Goal: Book appointment/travel/reservation

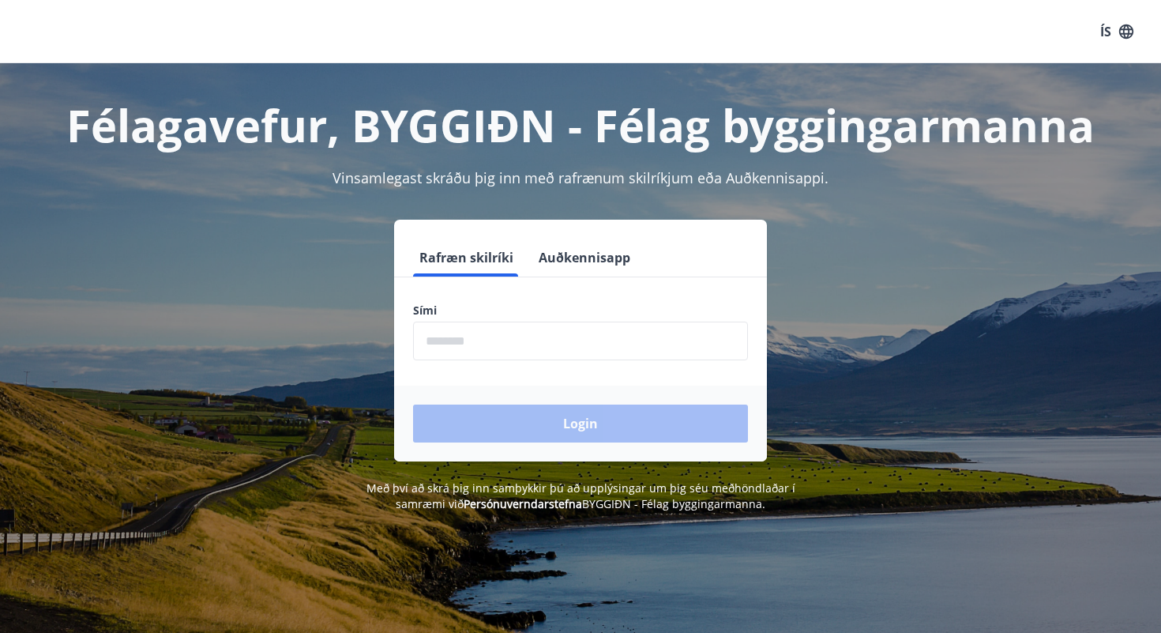
click at [511, 346] on input "phone" at bounding box center [580, 340] width 335 height 39
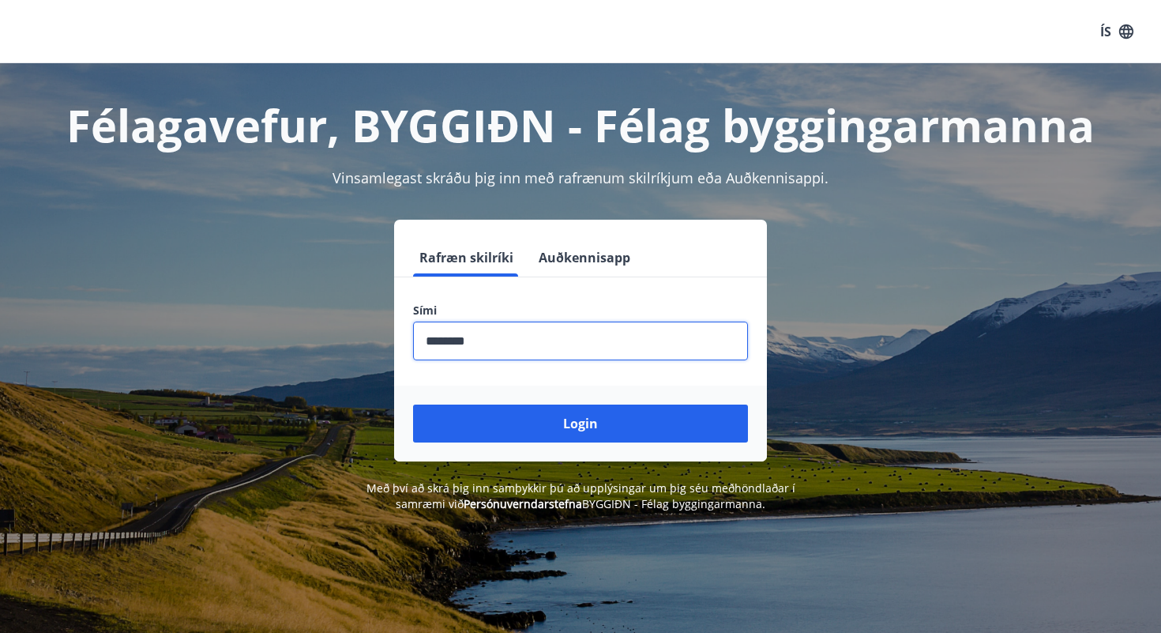
type input "********"
click at [413, 404] on button "Login" at bounding box center [580, 423] width 335 height 38
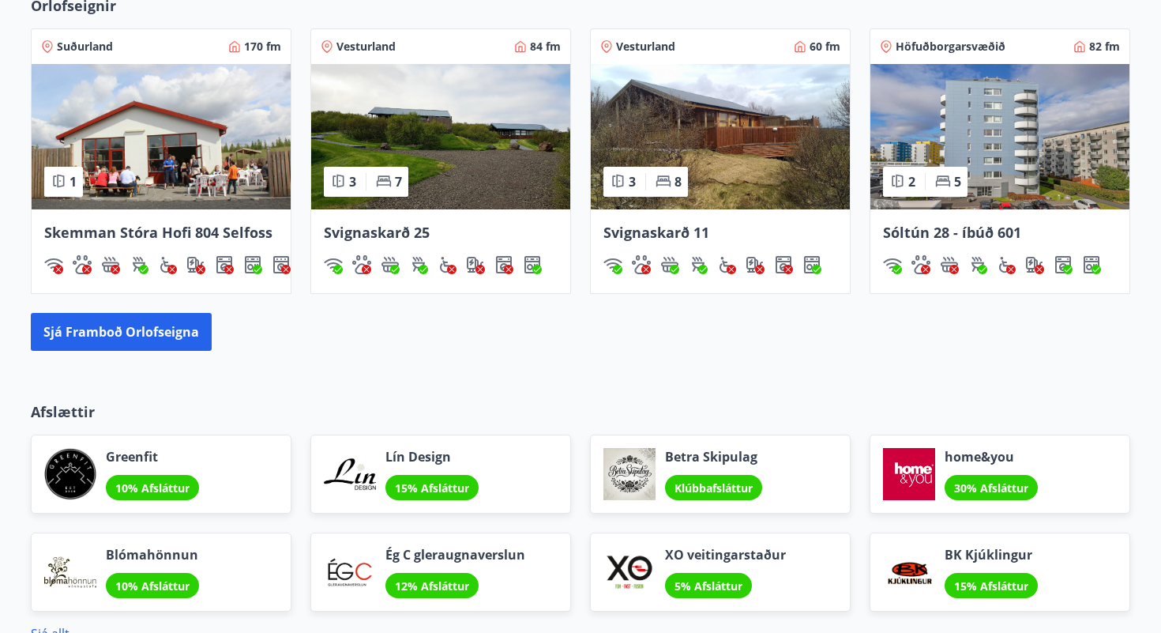
scroll to position [1093, 0]
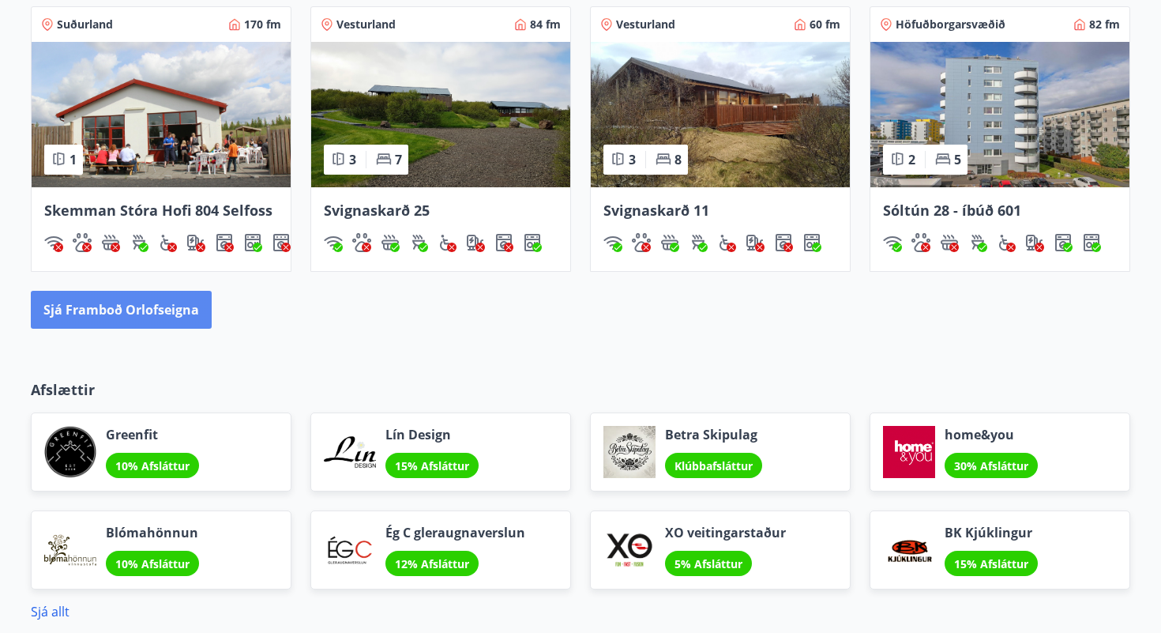
click at [111, 298] on button "Sjá framboð orlofseigna" at bounding box center [121, 310] width 181 height 38
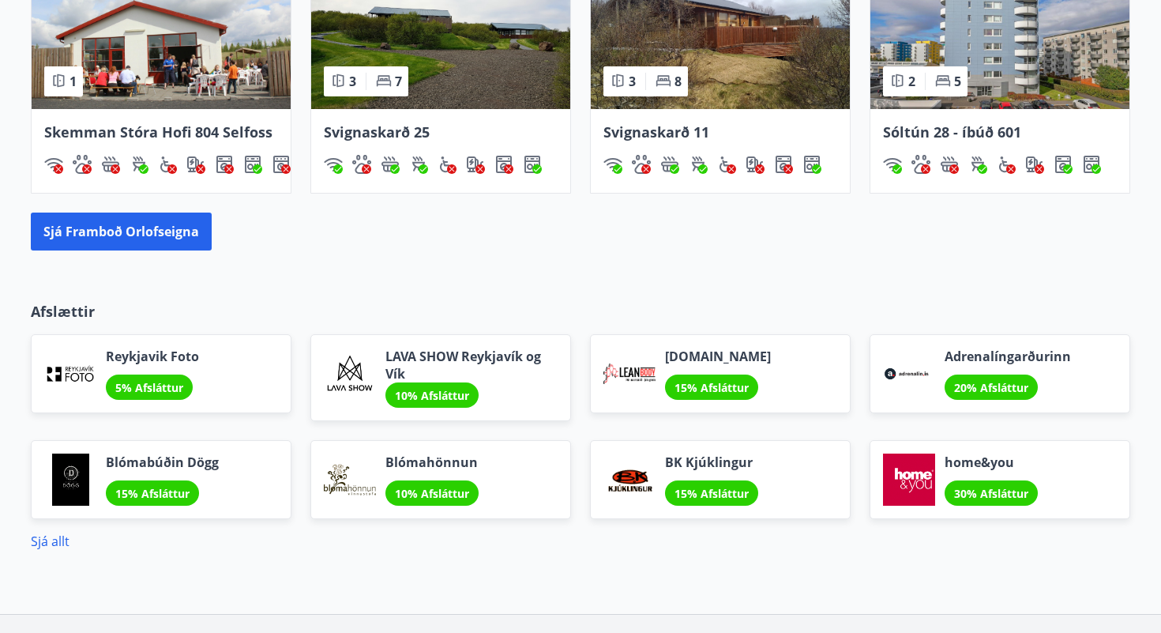
scroll to position [1172, 0]
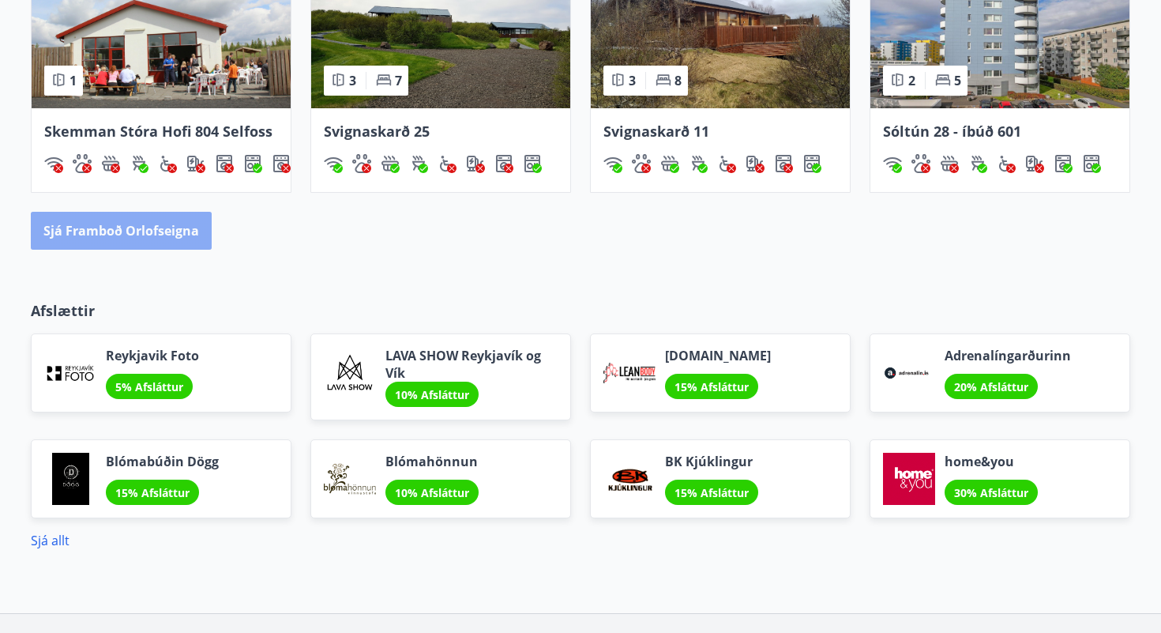
click at [181, 243] on button "Sjá framboð orlofseigna" at bounding box center [121, 231] width 181 height 38
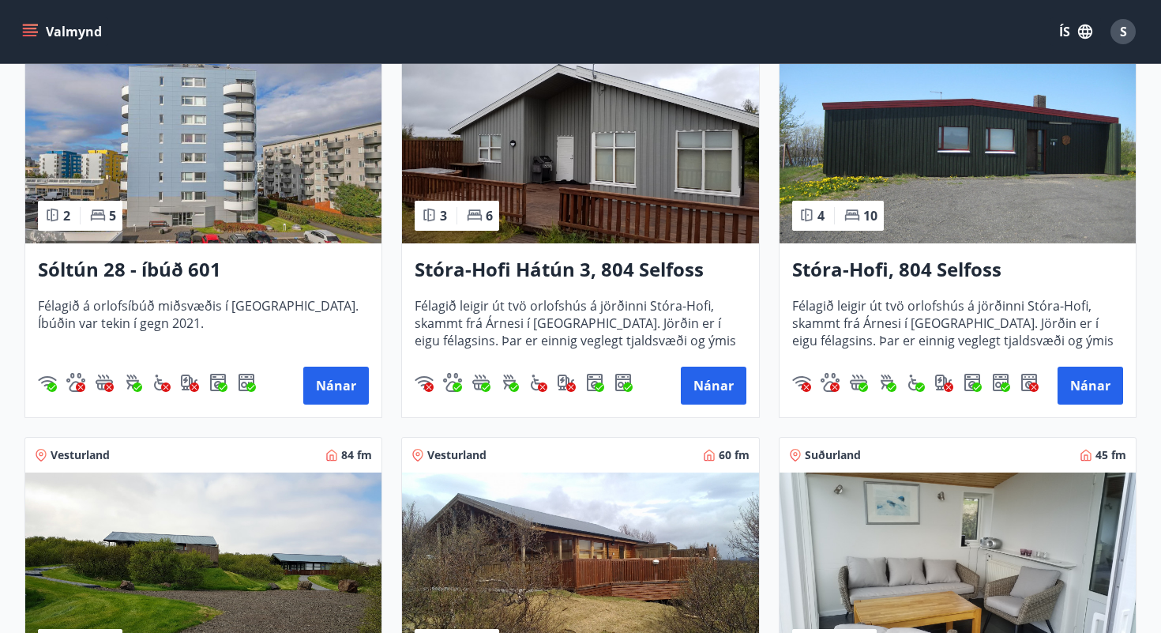
scroll to position [359, 0]
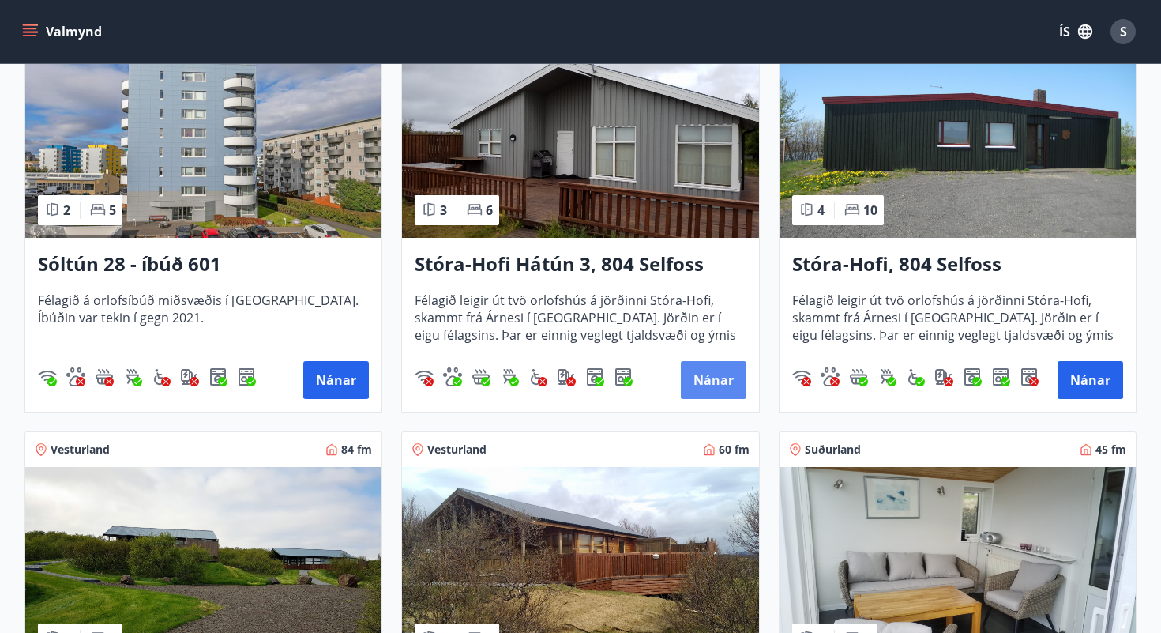
click at [718, 388] on button "Nánar" at bounding box center [714, 380] width 66 height 38
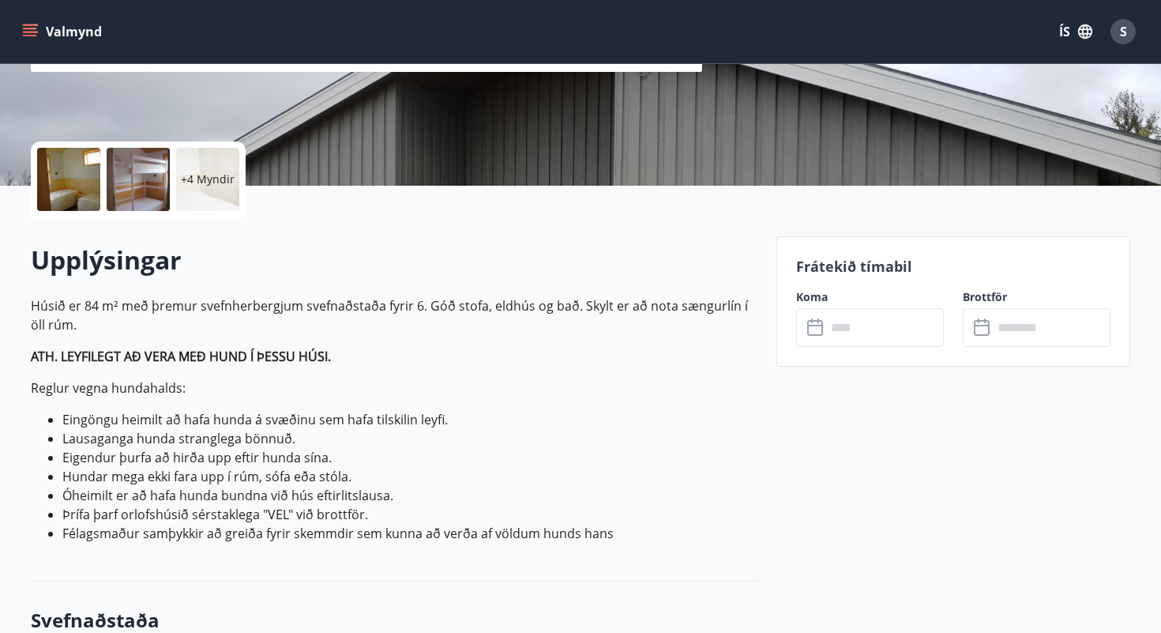
scroll to position [290, 0]
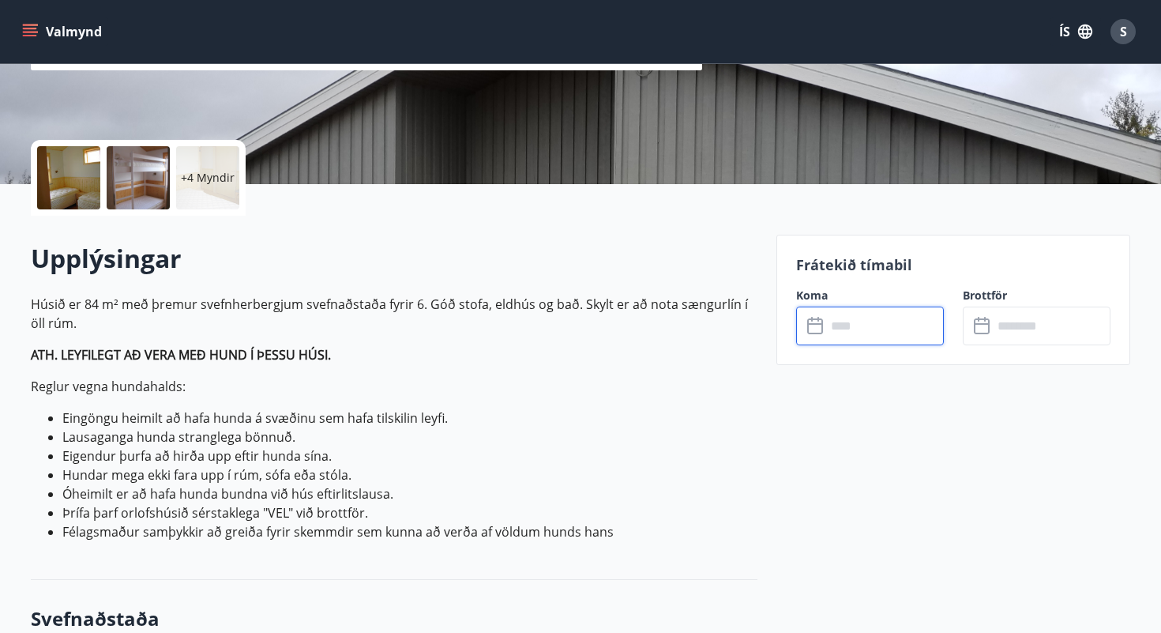
click at [861, 327] on input "text" at bounding box center [885, 325] width 118 height 39
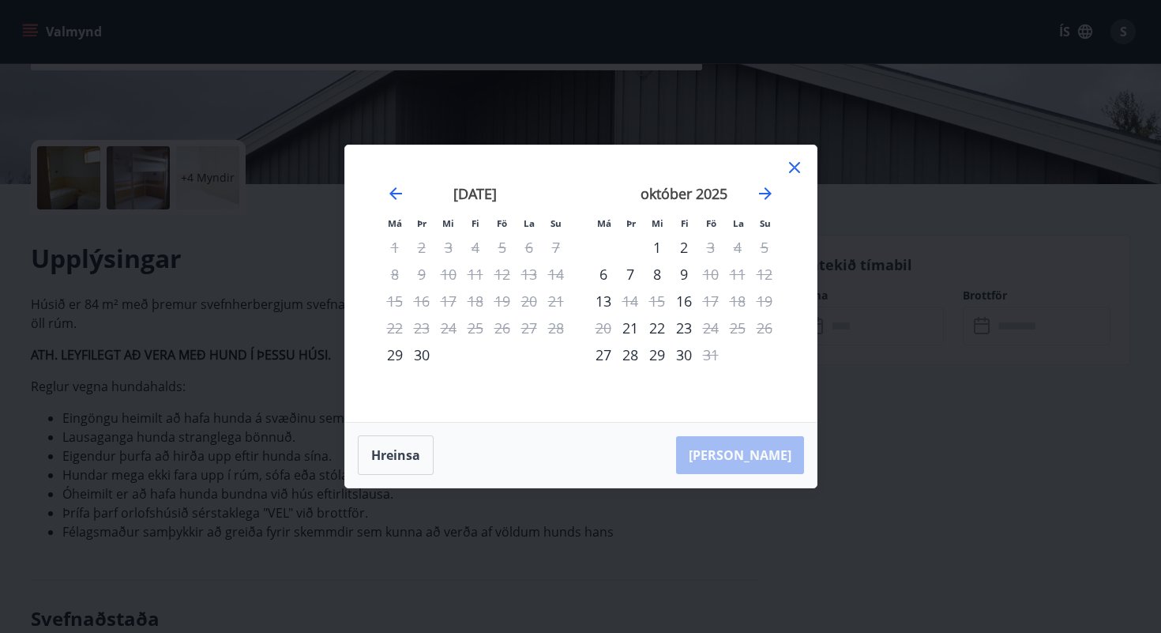
click at [793, 173] on icon at bounding box center [794, 167] width 19 height 19
